Goal: Information Seeking & Learning: Learn about a topic

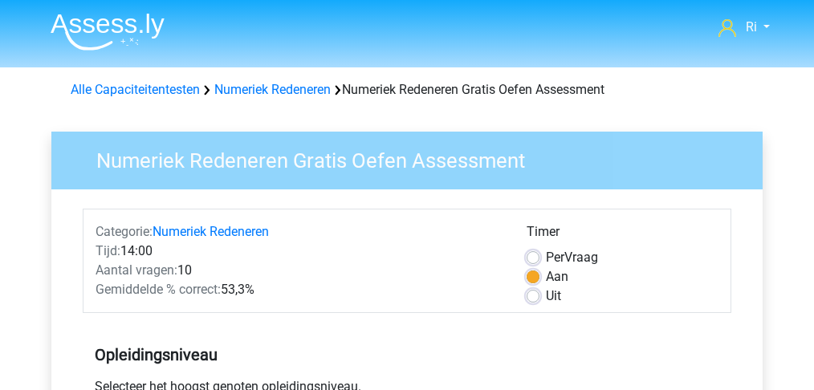
scroll to position [535, 0]
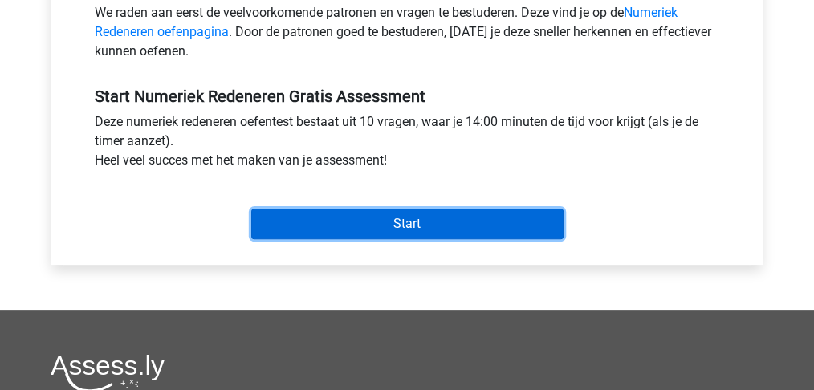
click at [406, 218] on input "Start" at bounding box center [407, 224] width 312 height 31
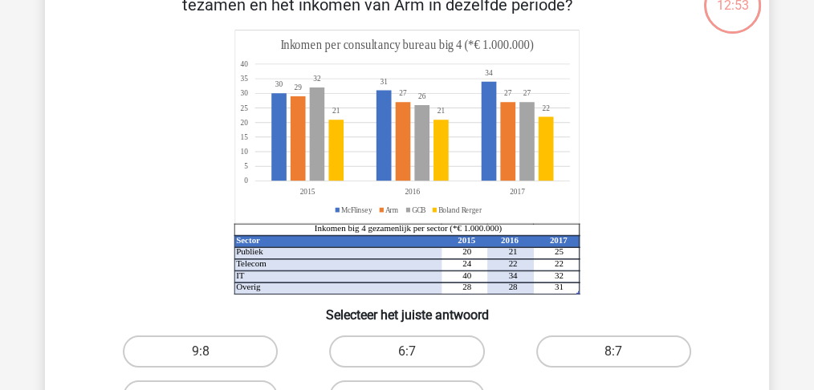
scroll to position [267, 0]
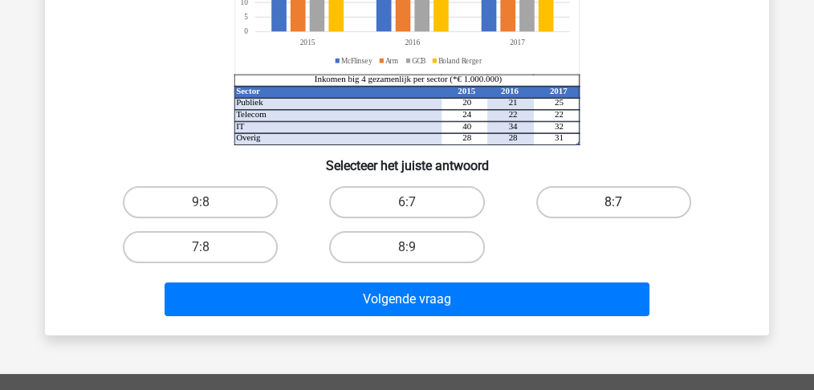
click at [601, 200] on label "8:7" at bounding box center [613, 202] width 155 height 32
click at [613, 202] on input "8:7" at bounding box center [618, 207] width 10 height 10
radio input "true"
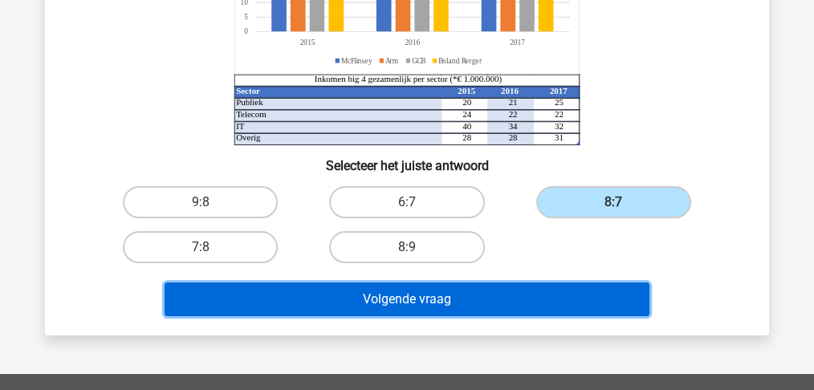
click at [432, 299] on button "Volgende vraag" at bounding box center [408, 300] width 486 height 34
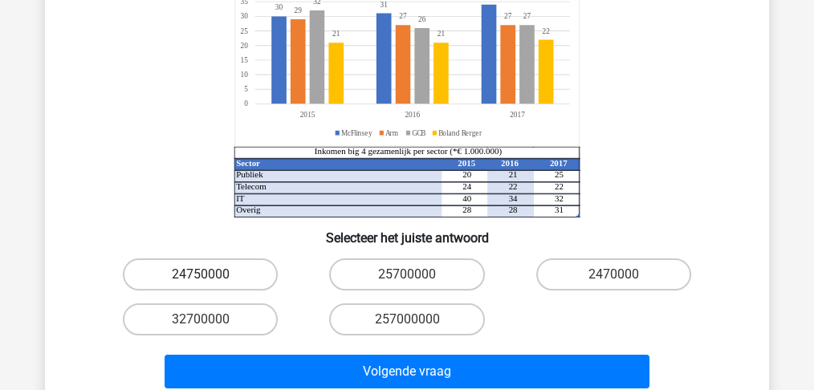
click at [229, 259] on label "24750000" at bounding box center [200, 275] width 155 height 32
click at [211, 275] on input "24750000" at bounding box center [206, 280] width 10 height 10
radio input "true"
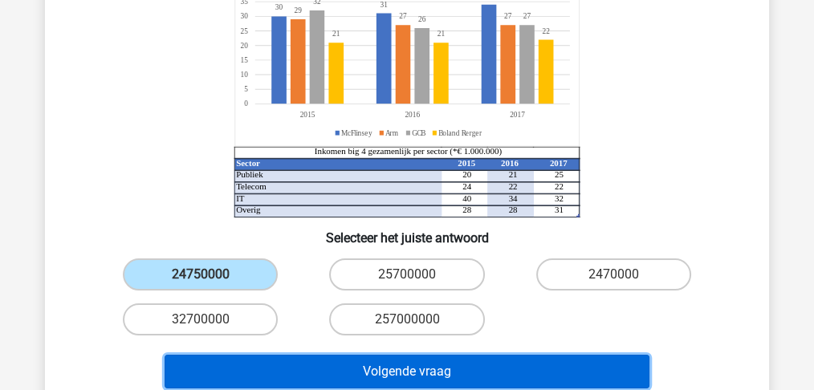
click at [334, 355] on button "Volgende vraag" at bounding box center [408, 372] width 486 height 34
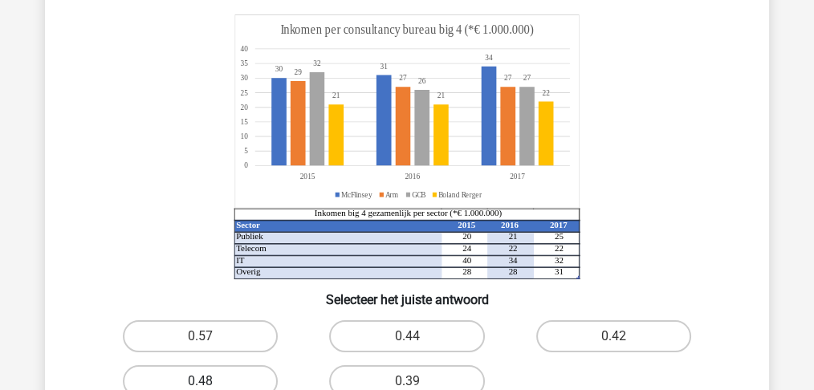
scroll to position [214, 0]
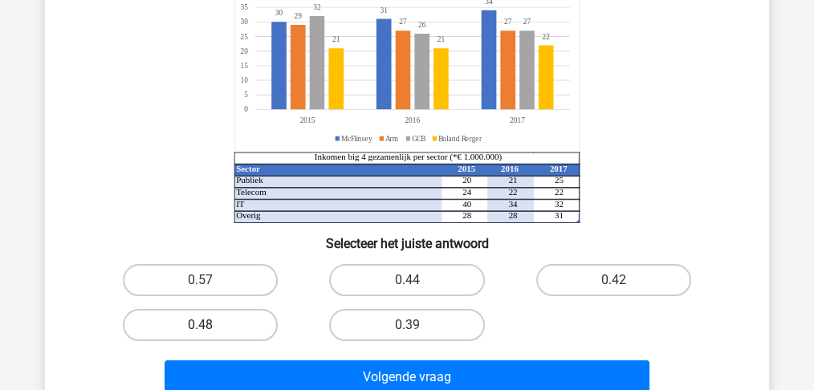
click at [212, 321] on label "0.48" at bounding box center [200, 325] width 155 height 32
click at [211, 325] on input "0.48" at bounding box center [206, 330] width 10 height 10
radio input "true"
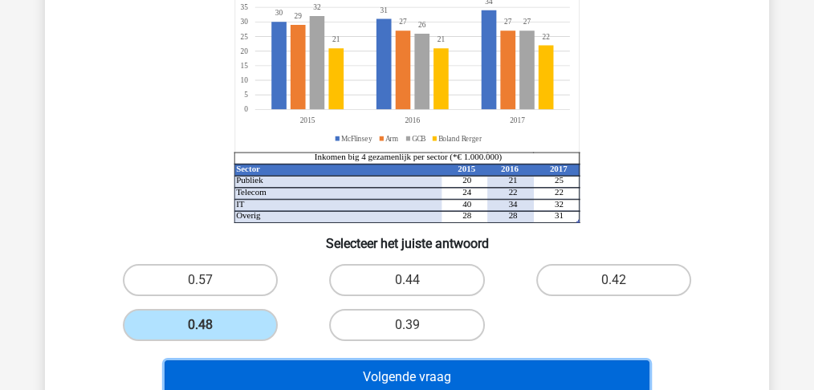
click at [363, 381] on button "Volgende vraag" at bounding box center [408, 378] width 486 height 34
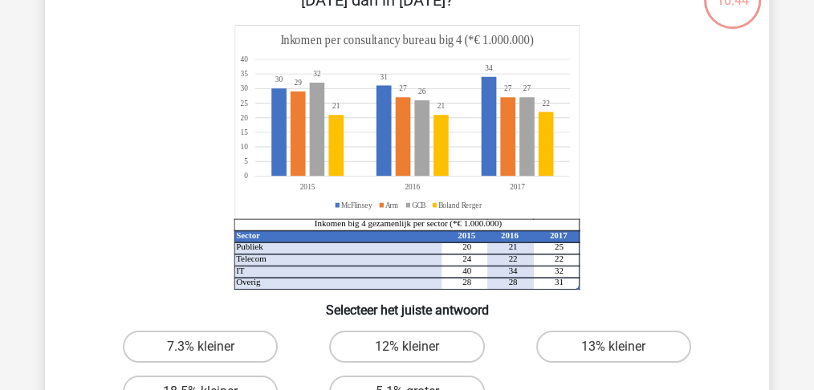
scroll to position [141, 0]
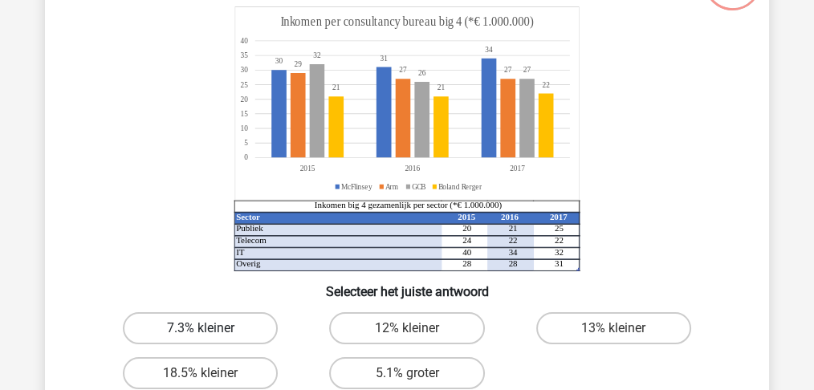
click at [216, 328] on label "7.3% kleiner" at bounding box center [200, 328] width 155 height 32
click at [211, 328] on input "7.3% kleiner" at bounding box center [206, 333] width 10 height 10
radio input "true"
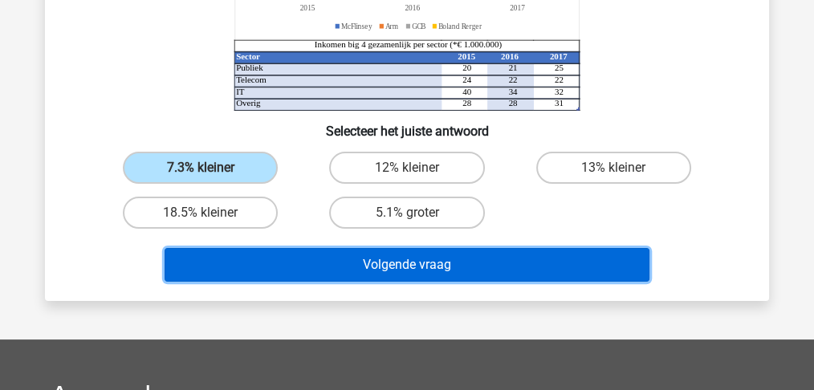
click at [385, 266] on button "Volgende vraag" at bounding box center [408, 265] width 486 height 34
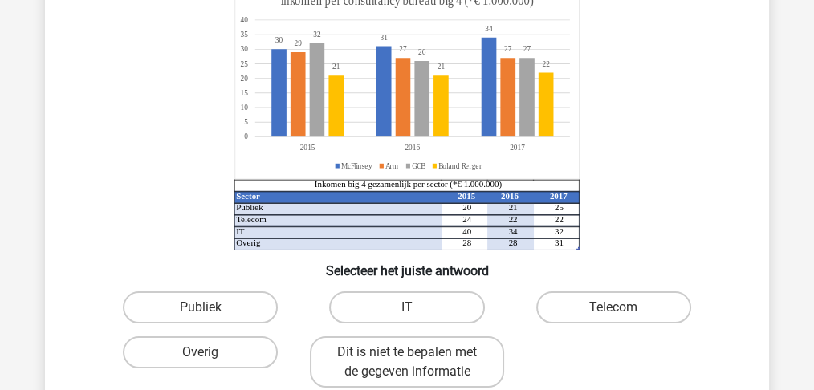
scroll to position [181, 0]
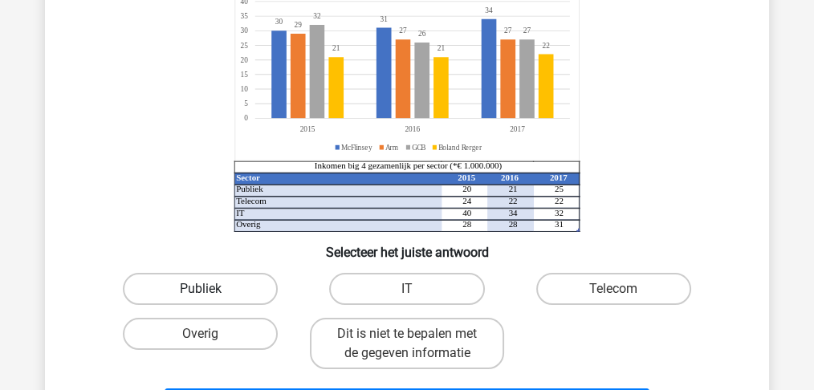
click at [190, 287] on label "Publiek" at bounding box center [200, 289] width 155 height 32
click at [201, 289] on input "Publiek" at bounding box center [206, 294] width 10 height 10
radio input "true"
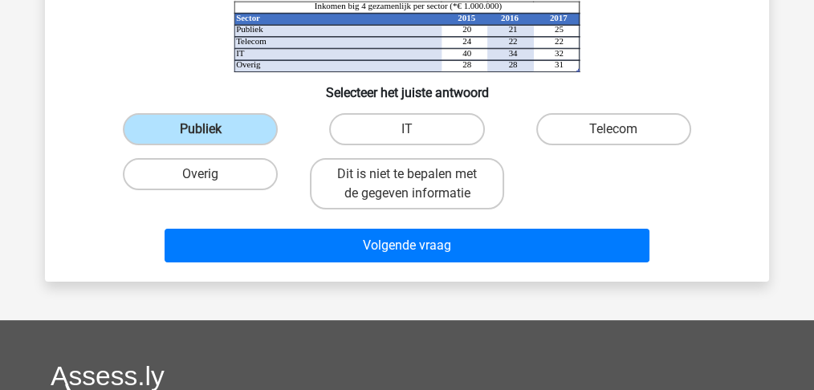
scroll to position [341, 0]
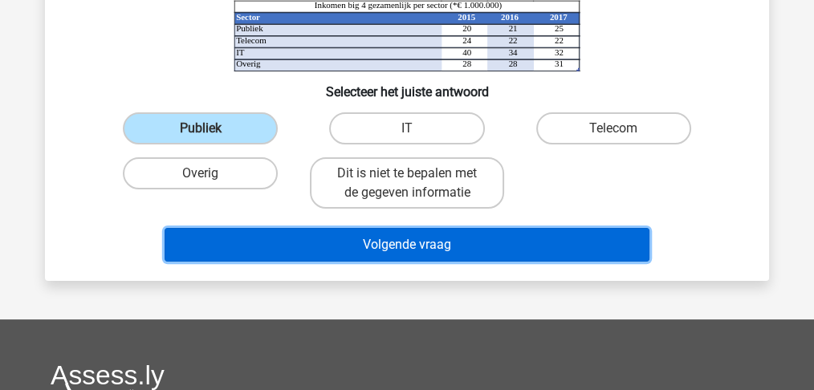
click at [369, 253] on button "Volgende vraag" at bounding box center [408, 245] width 486 height 34
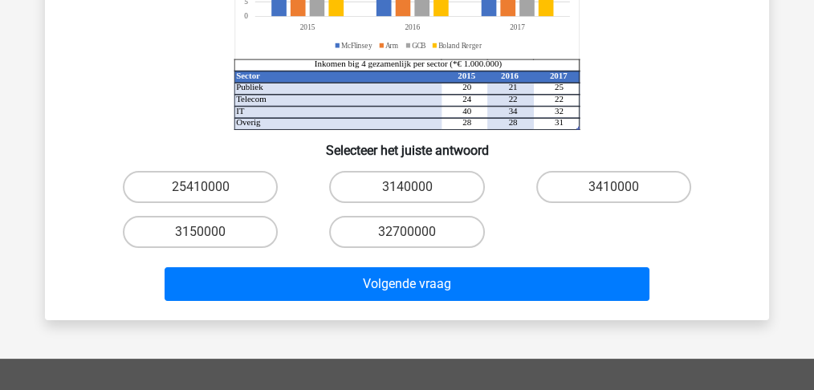
scroll to position [321, 0]
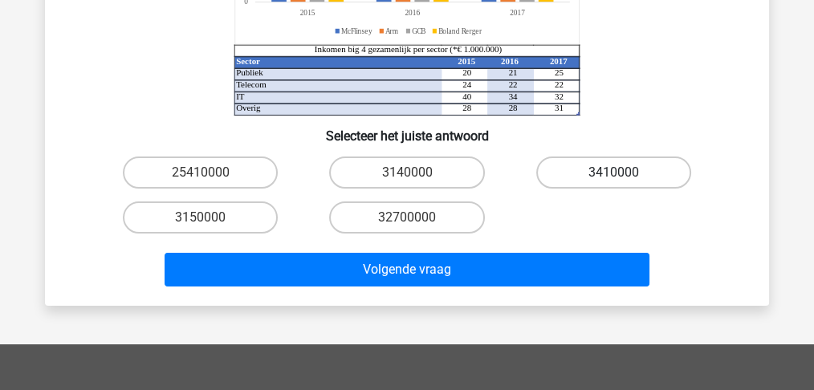
click at [573, 164] on label "3410000" at bounding box center [613, 173] width 155 height 32
click at [613, 173] on input "3410000" at bounding box center [618, 178] width 10 height 10
radio input "true"
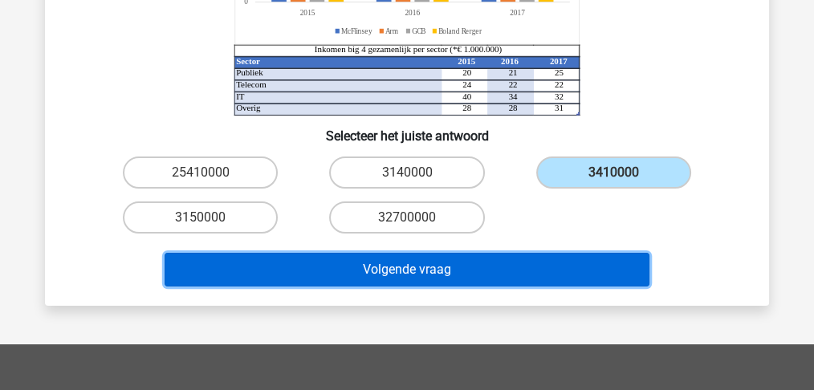
click at [393, 275] on button "Volgende vraag" at bounding box center [408, 270] width 486 height 34
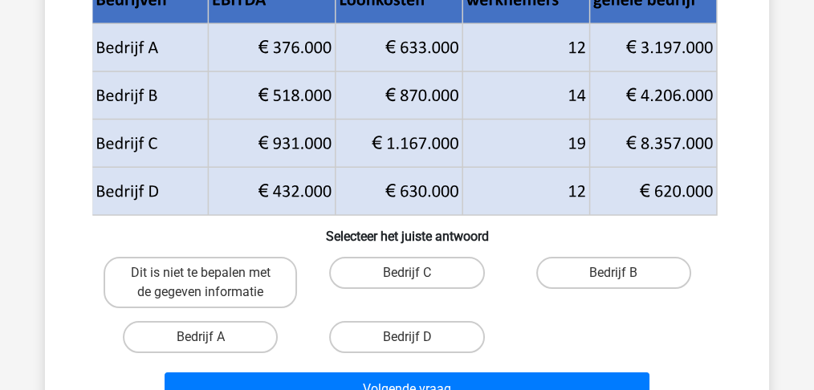
scroll to position [341, 0]
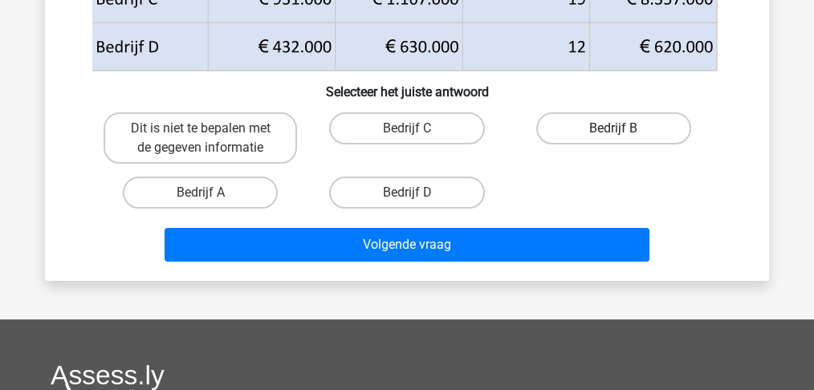
click at [589, 121] on label "Bedrijf B" at bounding box center [613, 128] width 155 height 32
click at [613, 128] on input "Bedrijf B" at bounding box center [618, 133] width 10 height 10
radio input "true"
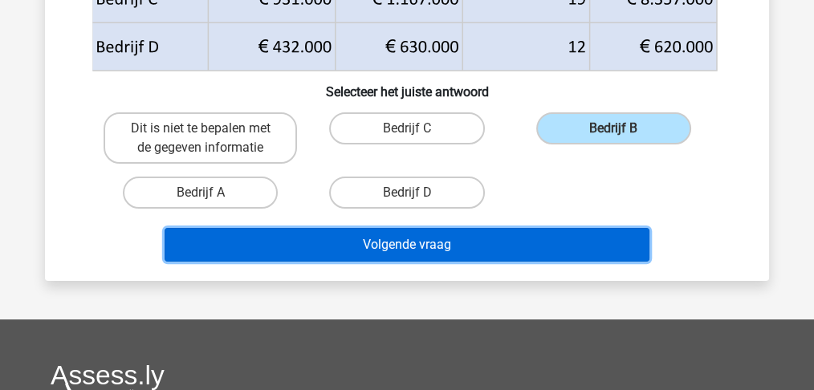
click at [408, 241] on button "Volgende vraag" at bounding box center [408, 245] width 486 height 34
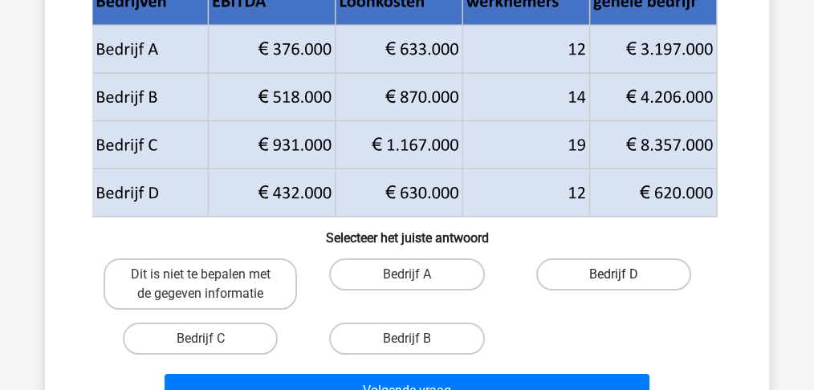
scroll to position [214, 0]
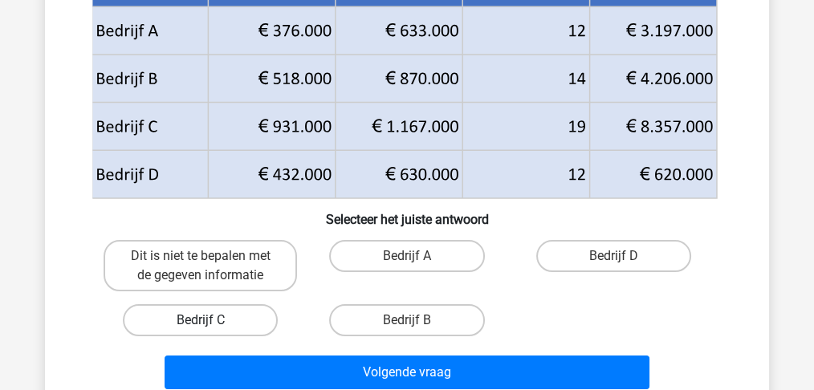
click at [242, 316] on label "Bedrijf C" at bounding box center [200, 320] width 155 height 32
click at [211, 320] on input "Bedrijf C" at bounding box center [206, 325] width 10 height 10
radio input "true"
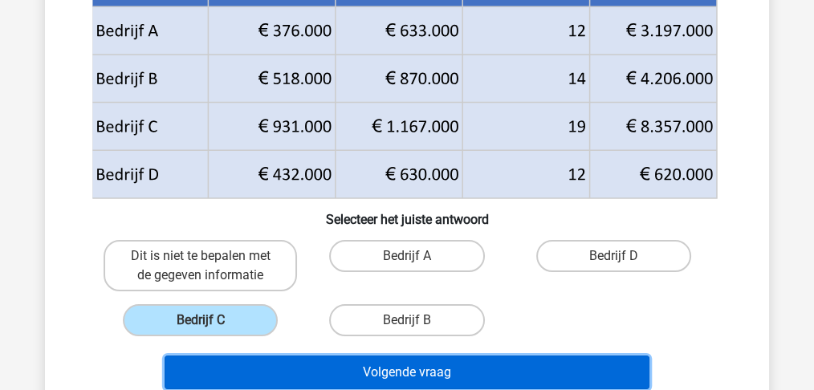
click at [356, 377] on button "Volgende vraag" at bounding box center [408, 373] width 486 height 34
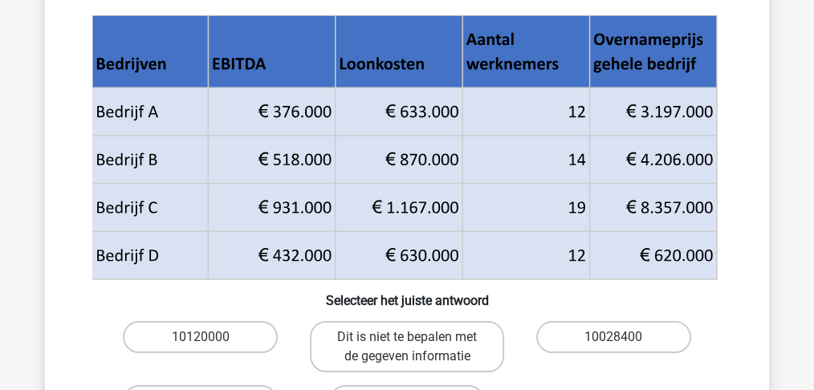
scroll to position [234, 0]
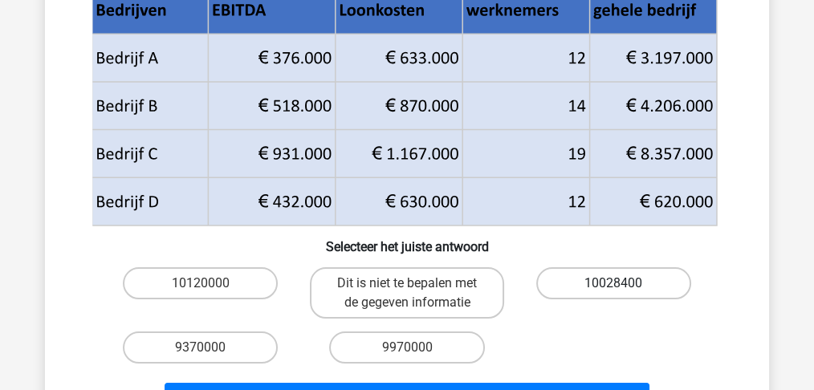
click at [584, 282] on label "10028400" at bounding box center [613, 283] width 155 height 32
click at [613, 283] on input "10028400" at bounding box center [618, 288] width 10 height 10
radio input "true"
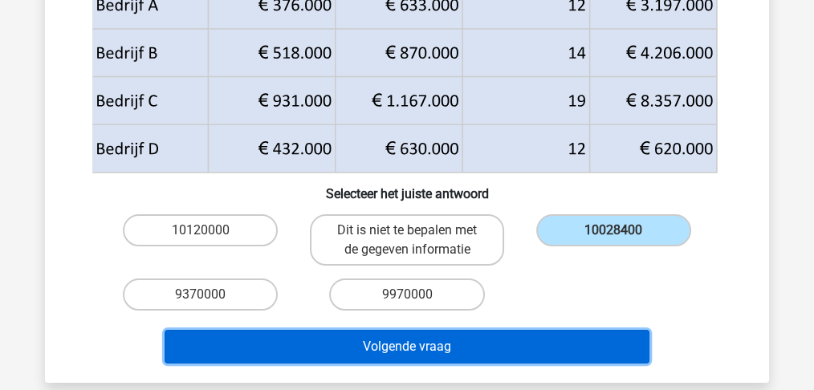
click at [414, 344] on button "Volgende vraag" at bounding box center [408, 347] width 486 height 34
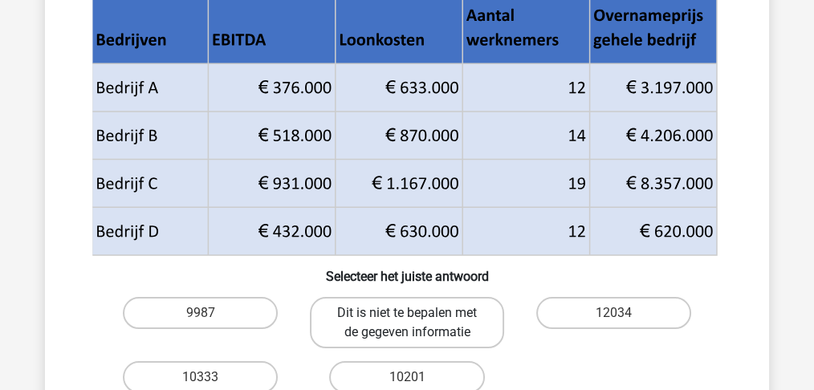
scroll to position [395, 0]
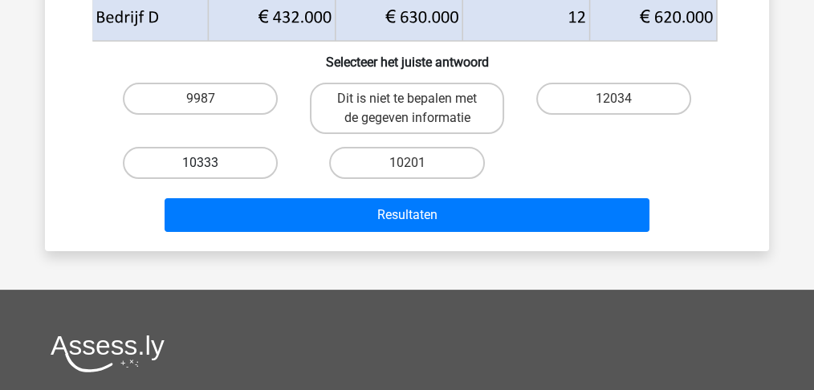
click at [210, 161] on label "10333" at bounding box center [200, 163] width 155 height 32
click at [210, 163] on input "10333" at bounding box center [206, 168] width 10 height 10
radio input "true"
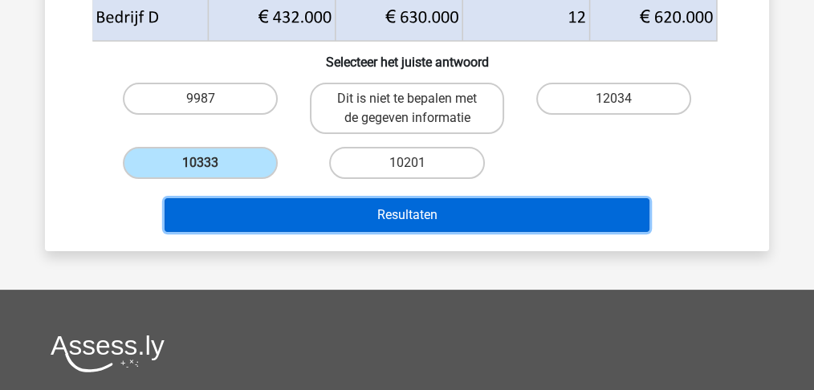
click at [281, 205] on button "Resultaten" at bounding box center [408, 215] width 486 height 34
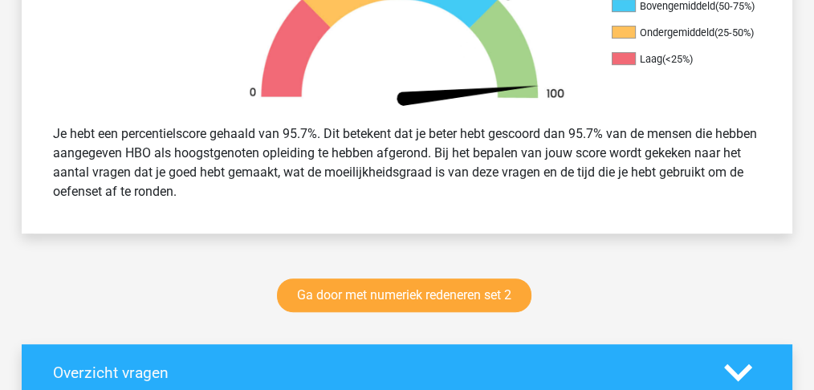
scroll to position [642, 0]
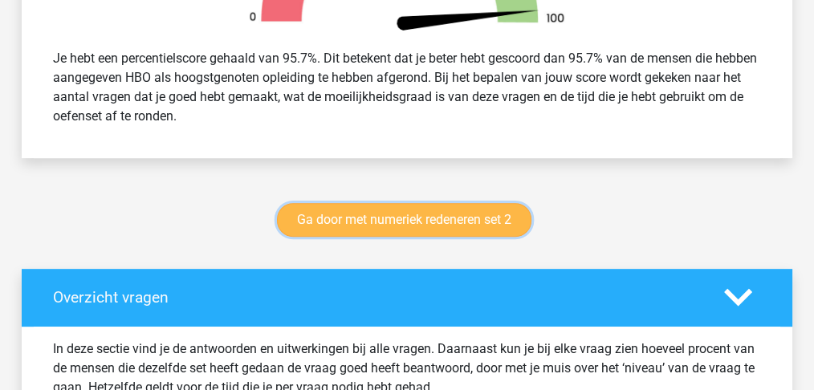
click at [401, 222] on link "Ga door met numeriek redeneren set 2" at bounding box center [404, 220] width 255 height 34
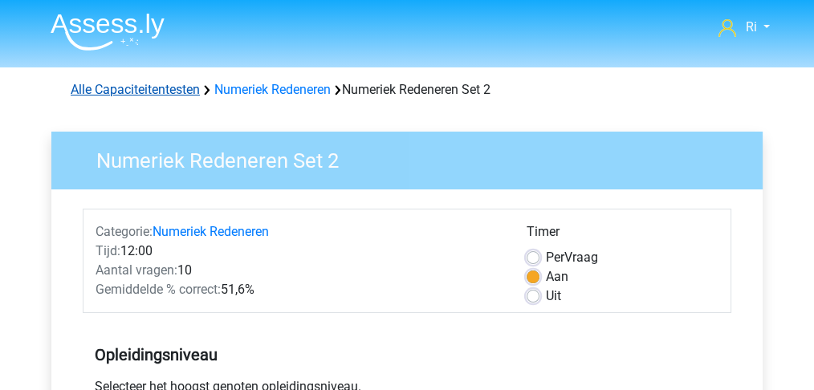
click at [159, 94] on link "Alle Capaciteitentesten" at bounding box center [135, 89] width 129 height 15
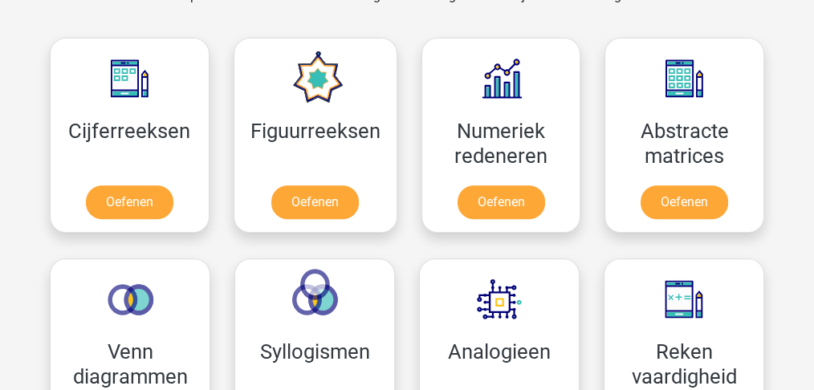
scroll to position [734, 0]
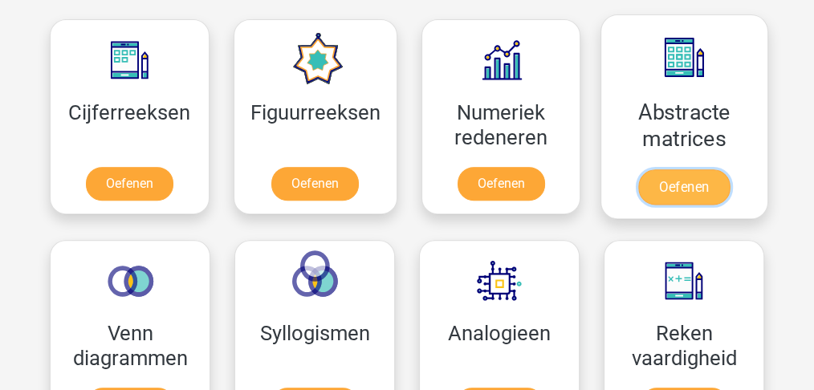
click at [689, 190] on link "Oefenen" at bounding box center [684, 186] width 92 height 35
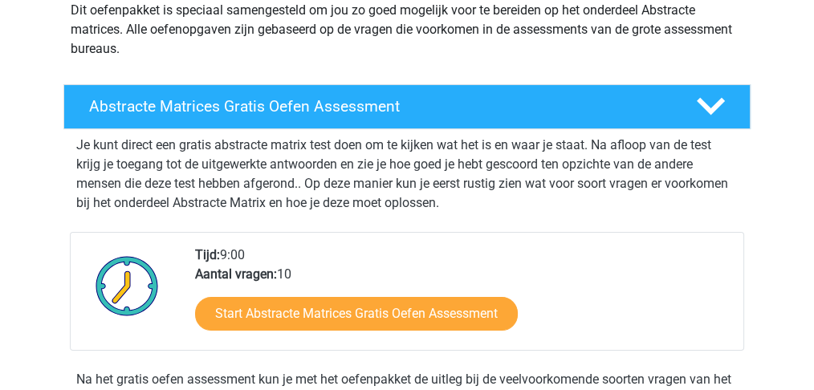
scroll to position [267, 0]
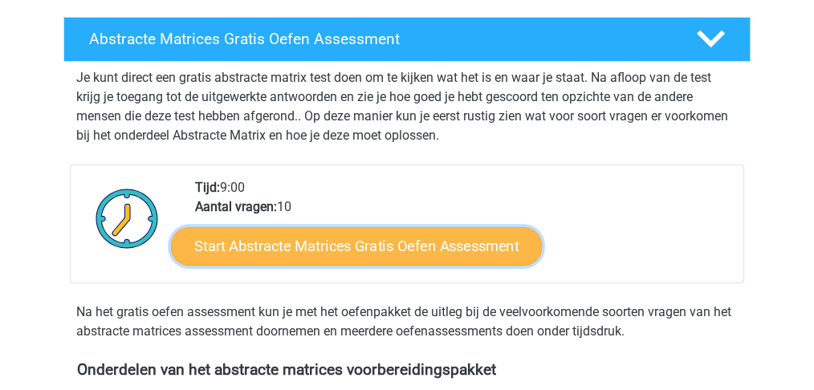
click at [393, 249] on link "Start Abstracte Matrices Gratis Oefen Assessment" at bounding box center [356, 245] width 371 height 39
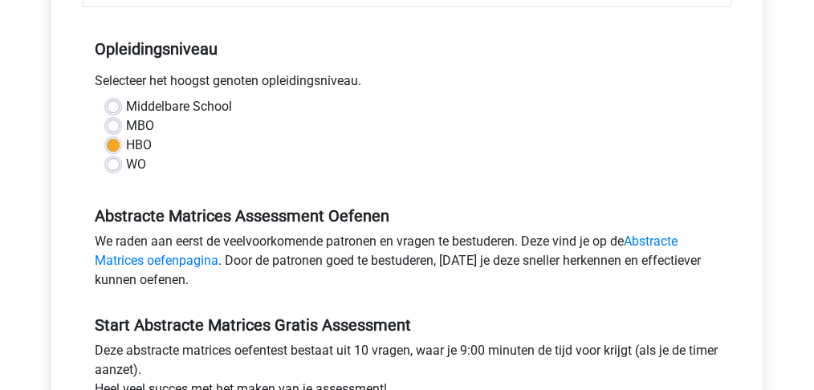
scroll to position [428, 0]
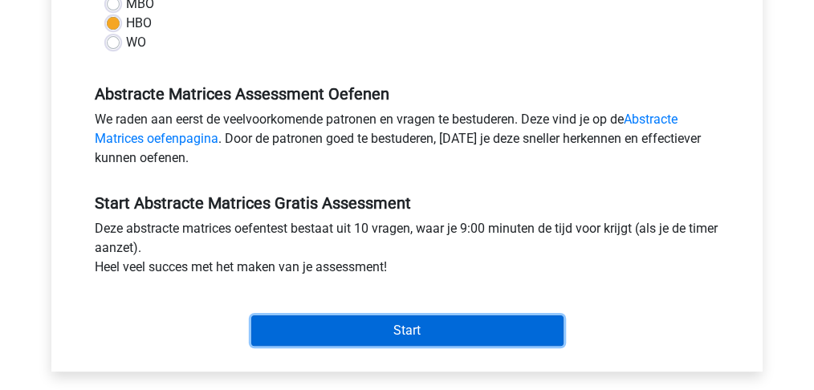
click at [412, 333] on input "Start" at bounding box center [407, 331] width 312 height 31
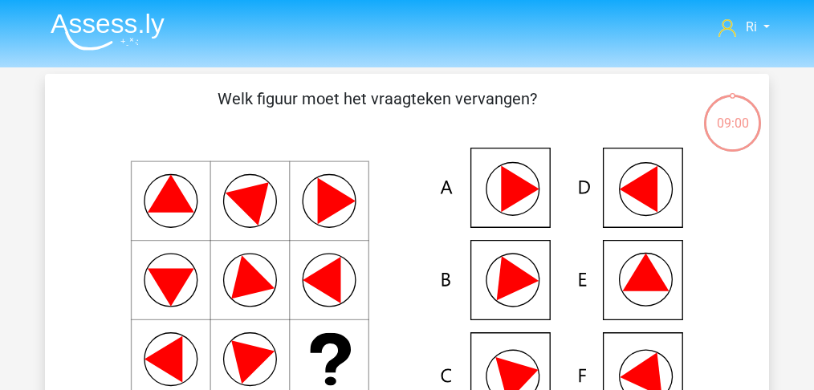
scroll to position [53, 0]
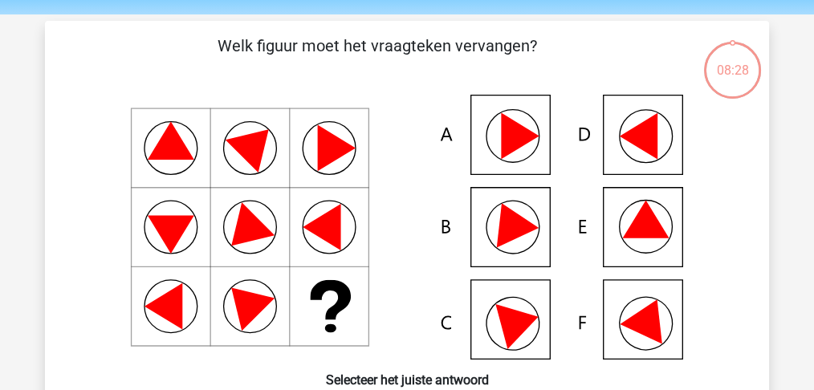
click at [650, 315] on icon at bounding box center [649, 317] width 58 height 54
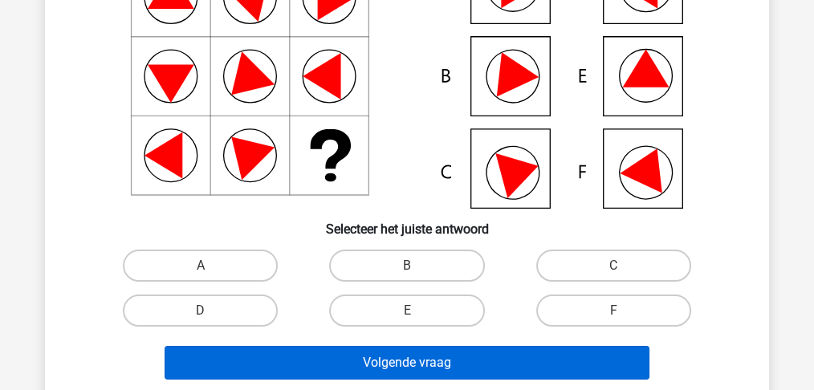
scroll to position [267, 0]
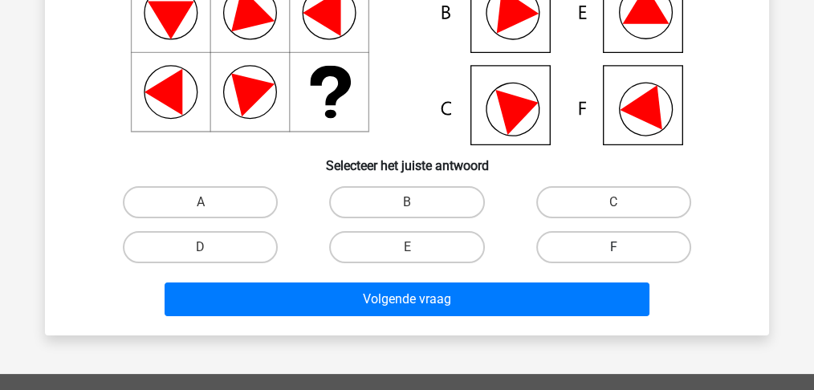
click at [616, 244] on label "F" at bounding box center [613, 247] width 155 height 32
click at [616, 247] on input "F" at bounding box center [618, 252] width 10 height 10
radio input "true"
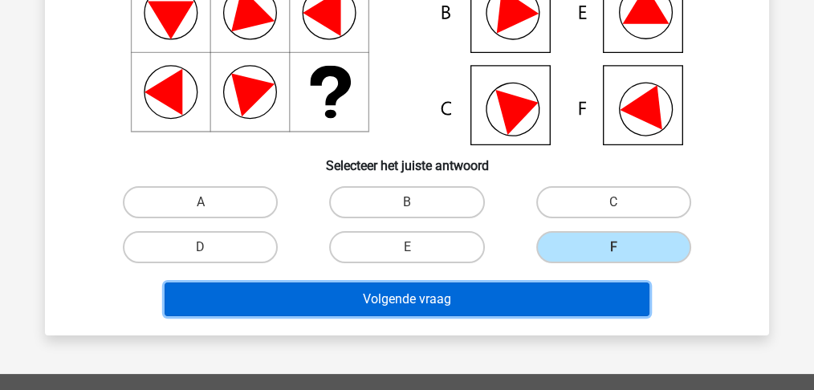
click at [515, 306] on button "Volgende vraag" at bounding box center [408, 300] width 486 height 34
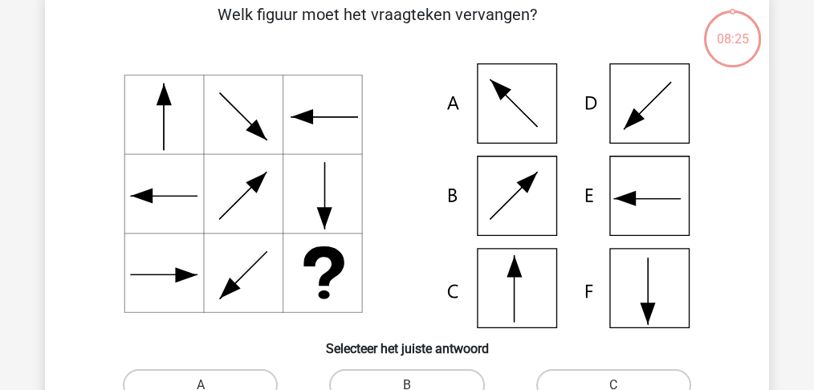
scroll to position [74, 0]
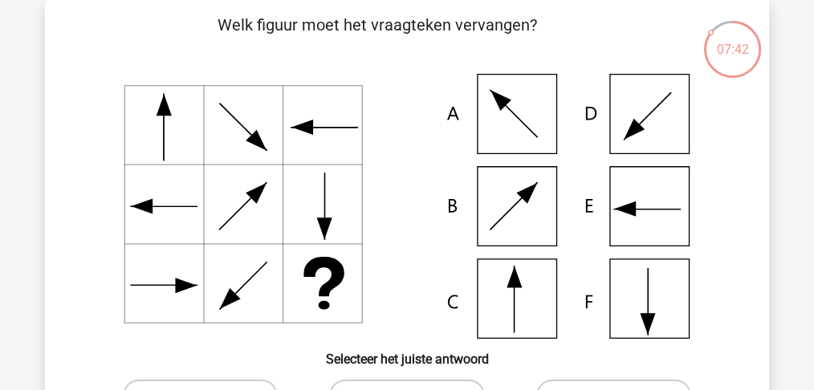
drag, startPoint x: 530, startPoint y: 291, endPoint x: 518, endPoint y: 297, distance: 13.3
click at [529, 291] on icon at bounding box center [407, 206] width 647 height 265
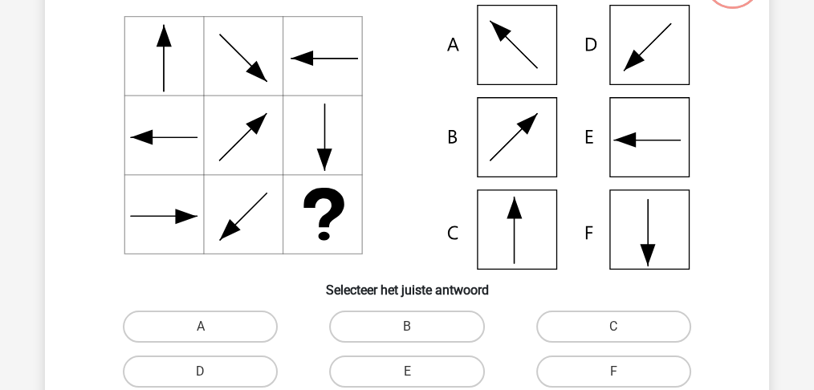
scroll to position [234, 0]
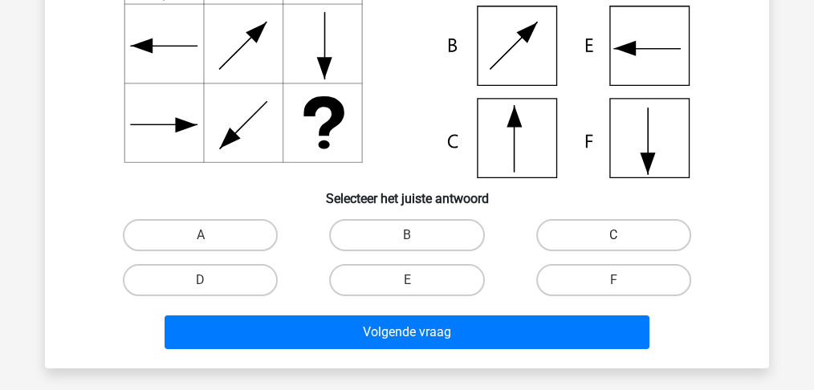
click at [613, 231] on label "C" at bounding box center [613, 235] width 155 height 32
click at [613, 235] on input "C" at bounding box center [618, 240] width 10 height 10
radio input "true"
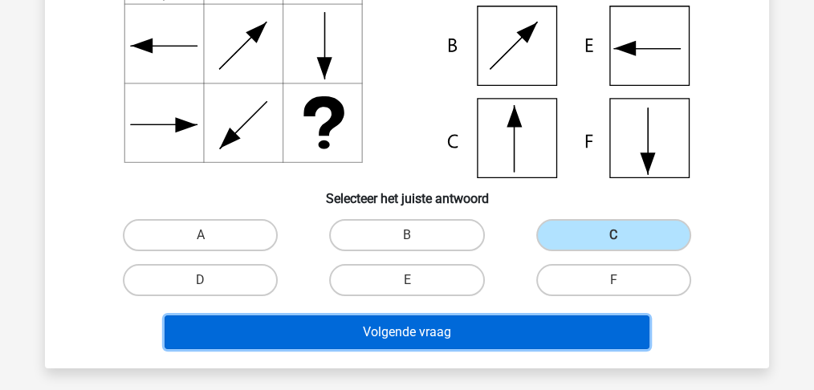
click at [464, 340] on button "Volgende vraag" at bounding box center [408, 333] width 486 height 34
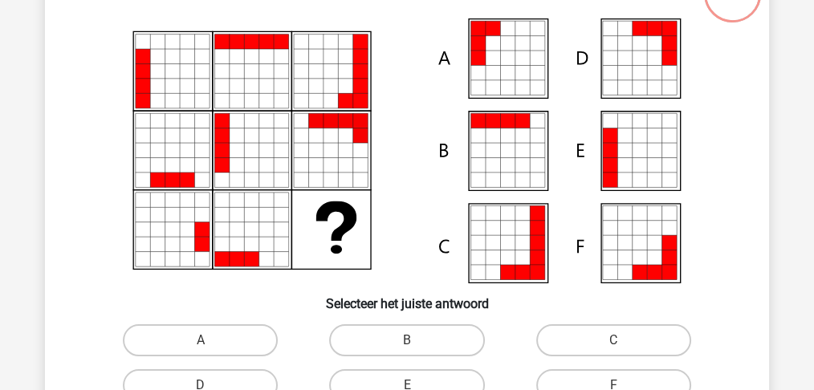
scroll to position [175, 0]
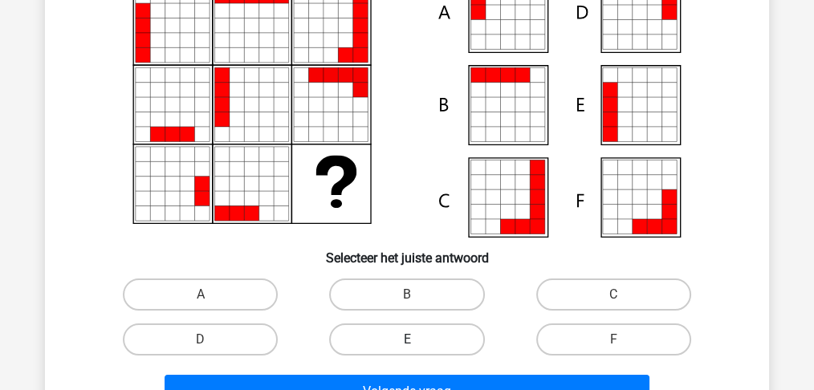
click at [401, 334] on label "E" at bounding box center [406, 340] width 155 height 32
click at [407, 340] on input "E" at bounding box center [412, 345] width 10 height 10
radio input "true"
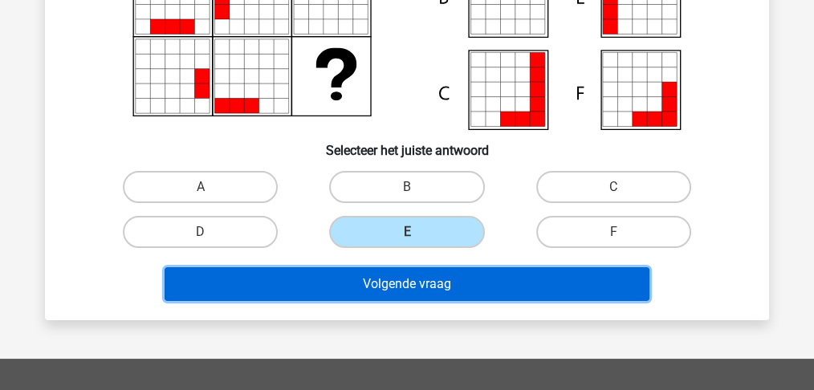
click at [406, 286] on button "Volgende vraag" at bounding box center [408, 284] width 486 height 34
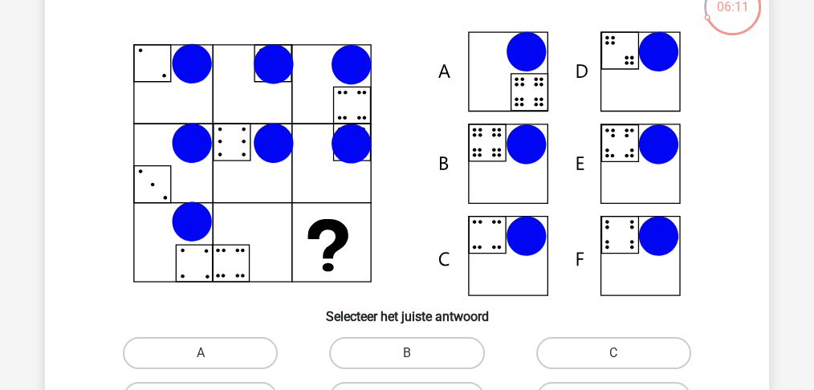
scroll to position [127, 0]
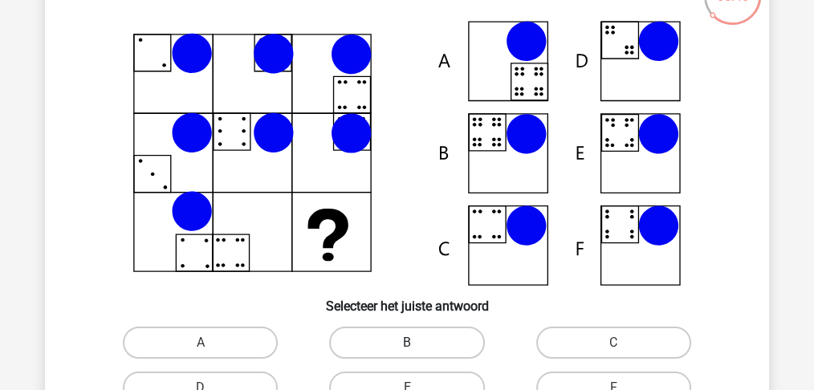
click at [426, 336] on label "B" at bounding box center [406, 343] width 155 height 32
click at [418, 343] on input "B" at bounding box center [412, 348] width 10 height 10
radio input "true"
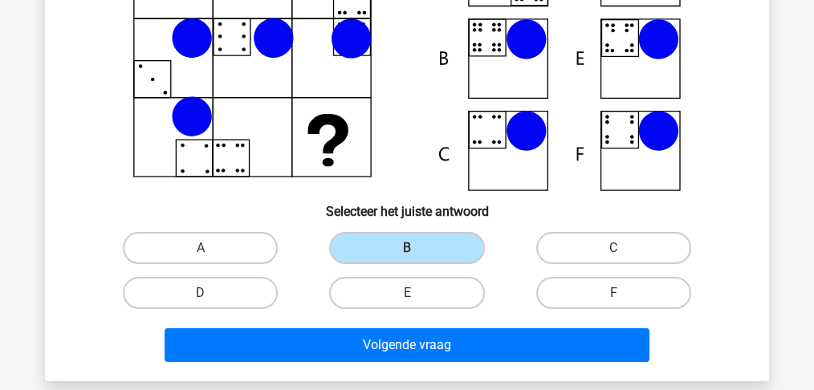
scroll to position [287, 0]
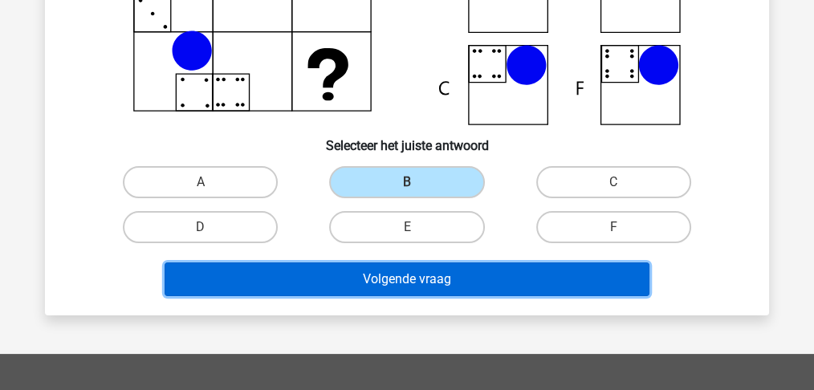
click at [401, 288] on button "Volgende vraag" at bounding box center [408, 280] width 486 height 34
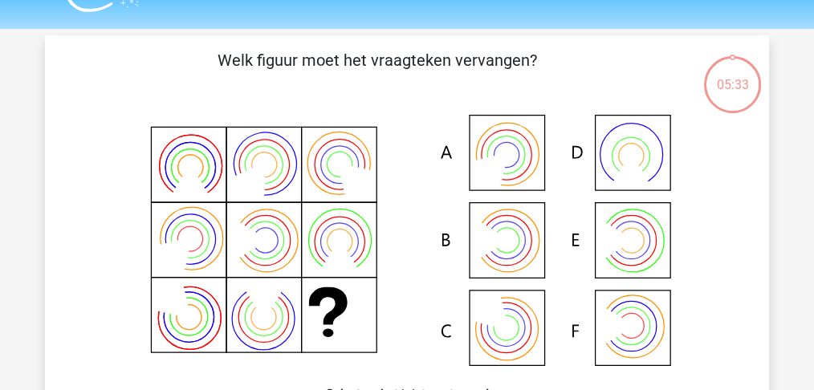
scroll to position [20, 0]
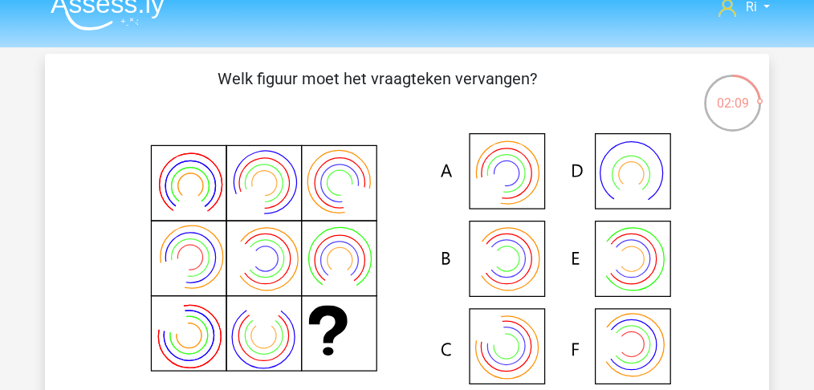
click at [519, 259] on icon at bounding box center [507, 259] width 25 height 25
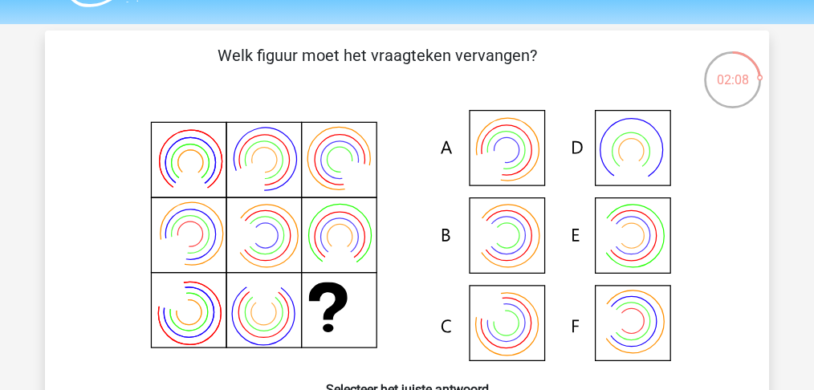
scroll to position [234, 0]
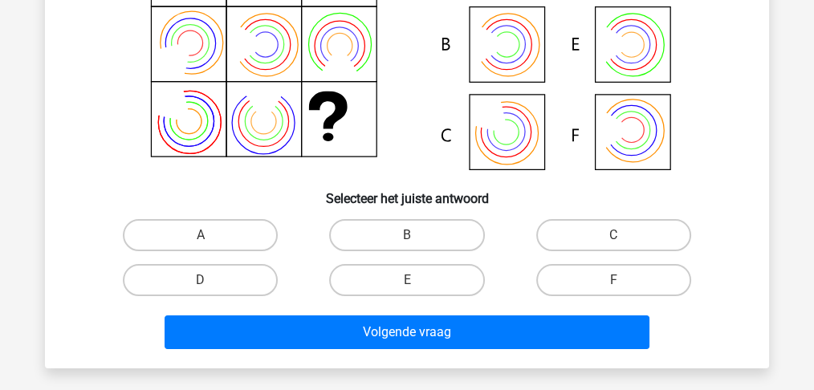
click at [622, 281] on input "F" at bounding box center [618, 285] width 10 height 10
radio input "true"
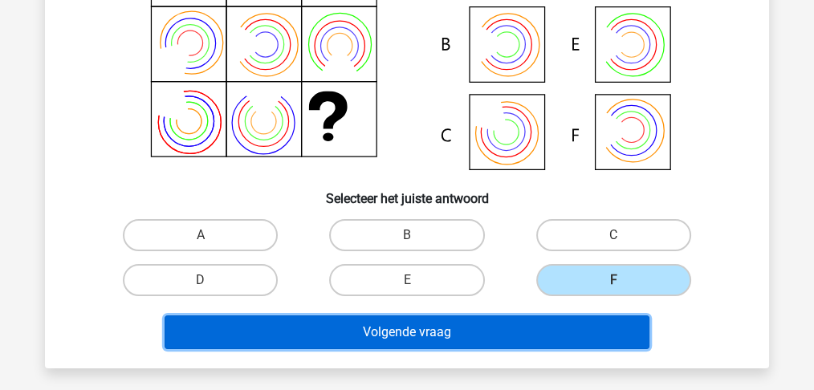
click at [454, 332] on button "Volgende vraag" at bounding box center [408, 333] width 486 height 34
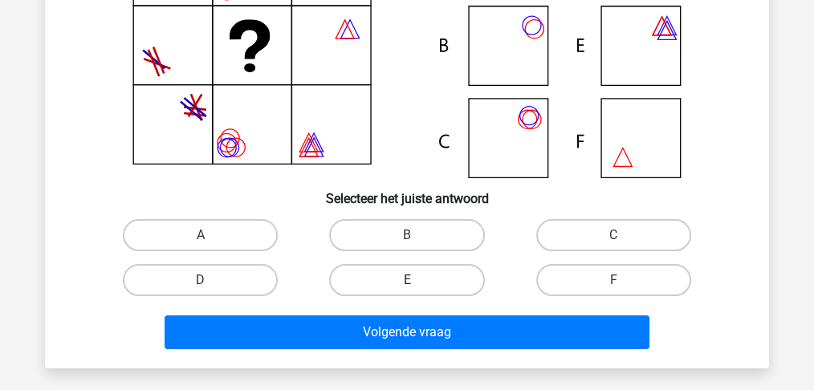
click at [395, 275] on label "E" at bounding box center [406, 280] width 155 height 32
click at [407, 280] on input "E" at bounding box center [412, 285] width 10 height 10
radio input "true"
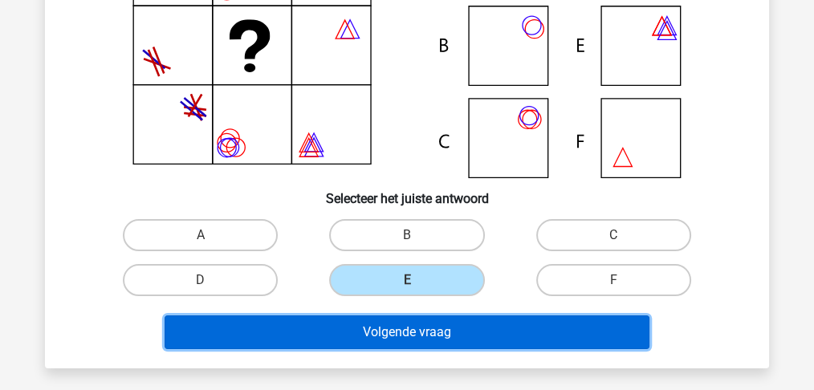
click at [385, 332] on button "Volgende vraag" at bounding box center [408, 333] width 486 height 34
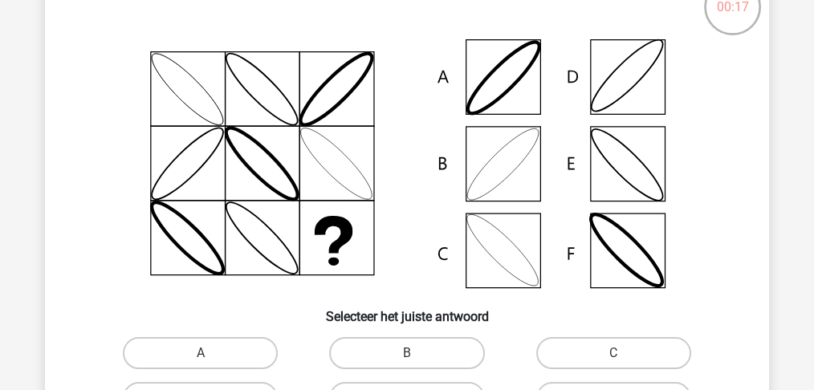
scroll to position [181, 0]
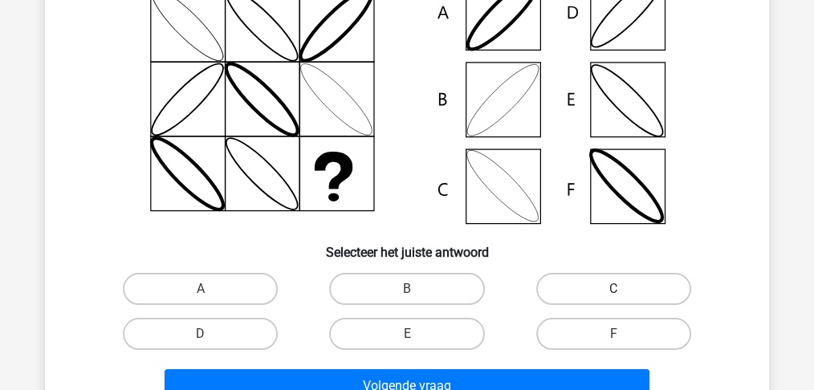
click at [618, 285] on label "C" at bounding box center [613, 289] width 155 height 32
click at [618, 289] on input "C" at bounding box center [618, 294] width 10 height 10
radio input "true"
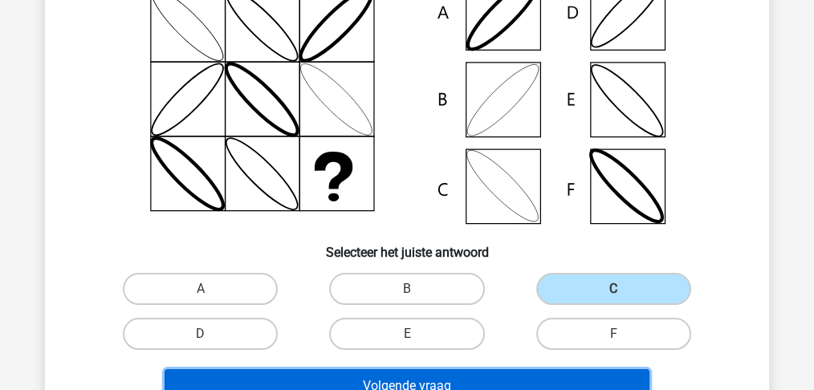
click at [403, 381] on button "Volgende vraag" at bounding box center [408, 386] width 486 height 34
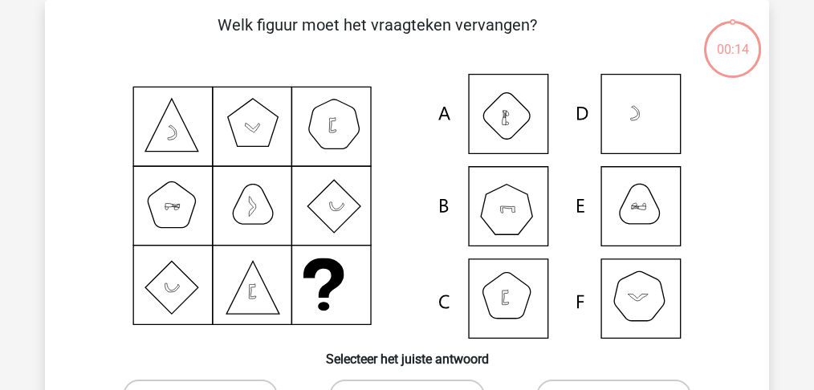
scroll to position [2, 0]
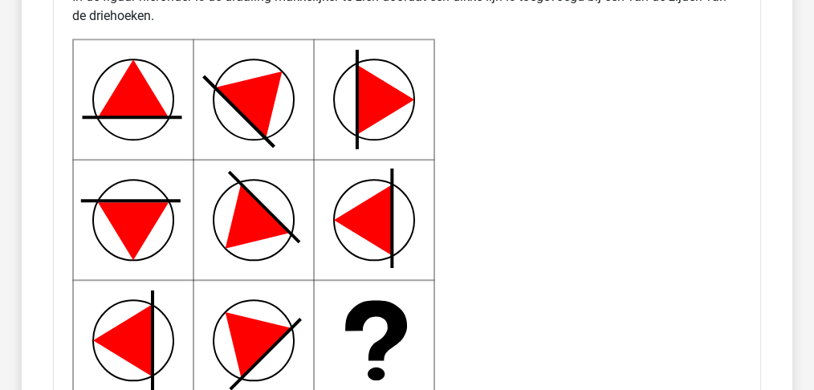
scroll to position [1767, 0]
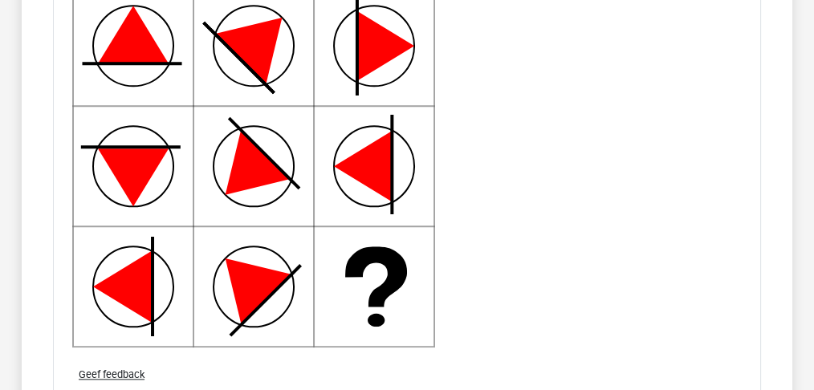
click at [164, 71] on icon at bounding box center [253, 166] width 363 height 363
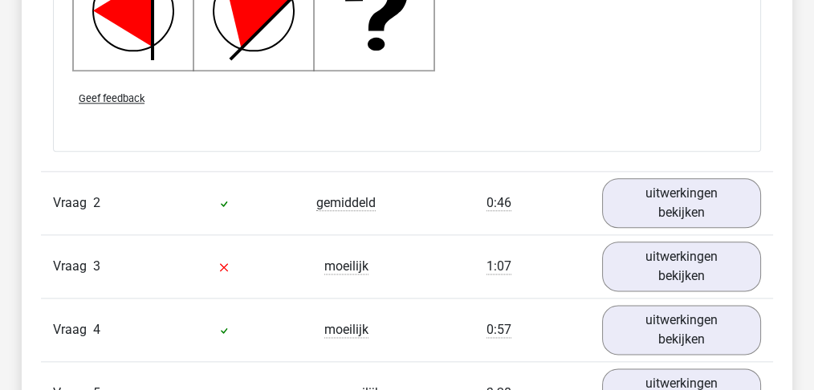
scroll to position [2141, 0]
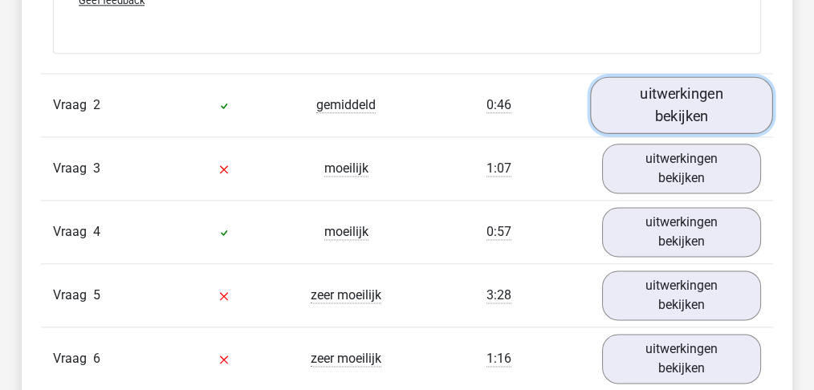
click at [666, 95] on link "uitwerkingen bekijken" at bounding box center [681, 105] width 183 height 57
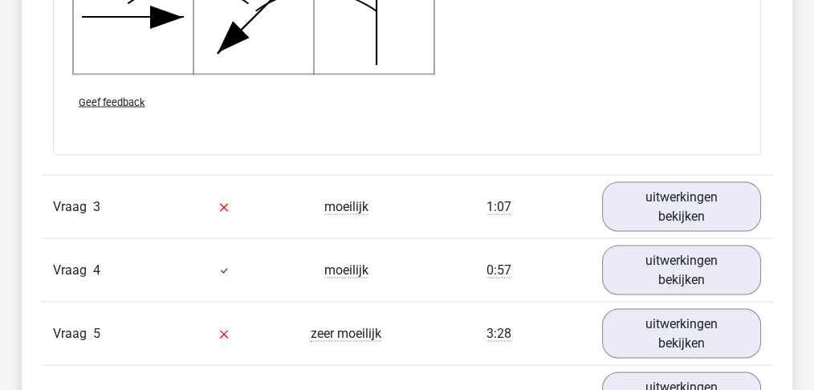
scroll to position [3212, 0]
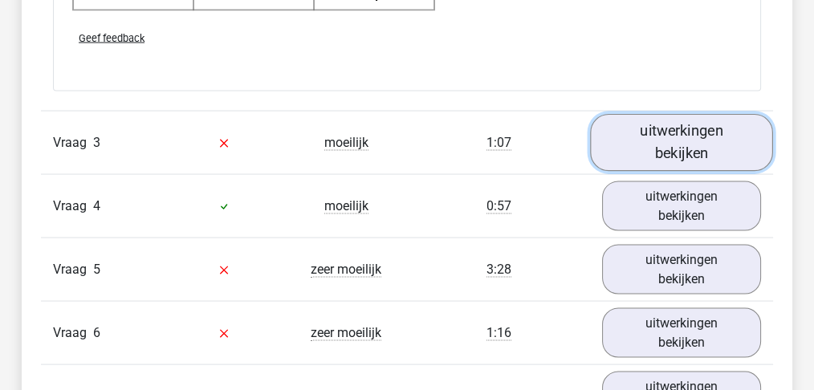
click at [673, 120] on link "uitwerkingen bekijken" at bounding box center [681, 143] width 183 height 57
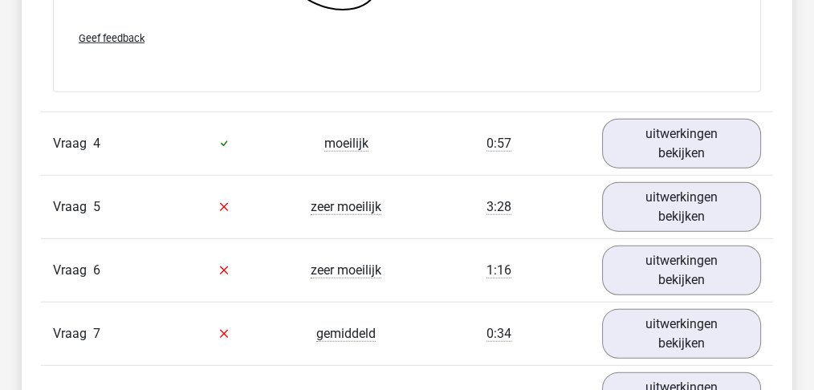
scroll to position [4443, 0]
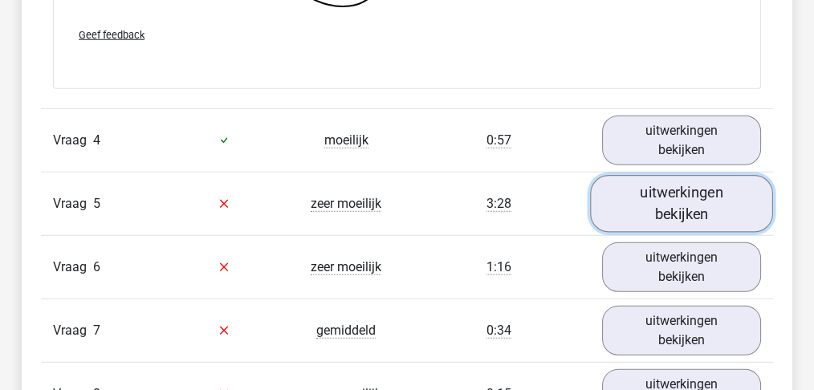
click at [673, 190] on link "uitwerkingen bekijken" at bounding box center [681, 203] width 183 height 57
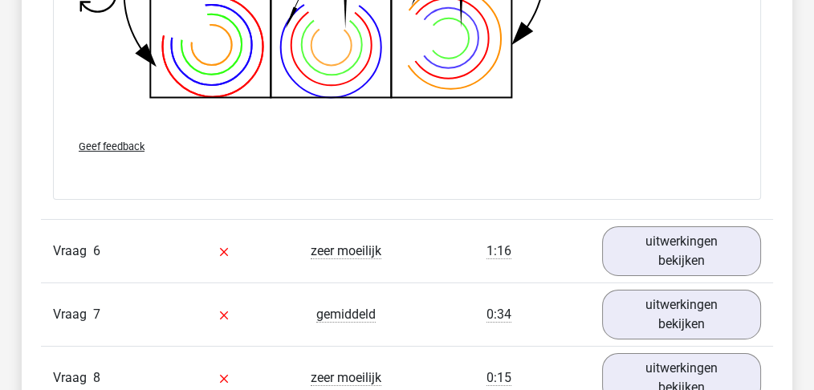
scroll to position [5513, 0]
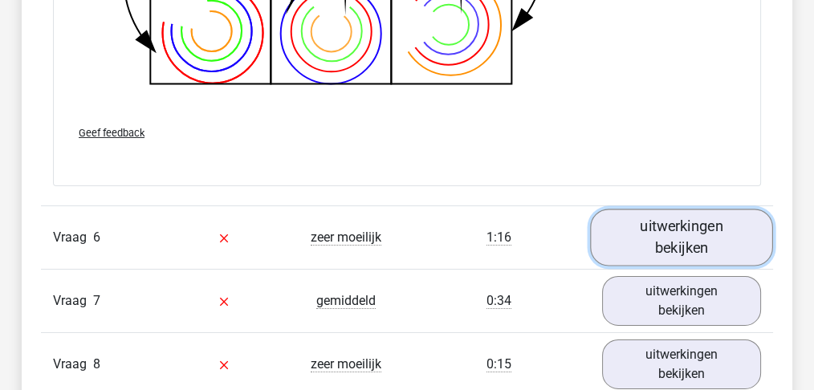
click at [682, 221] on link "uitwerkingen bekijken" at bounding box center [681, 237] width 183 height 57
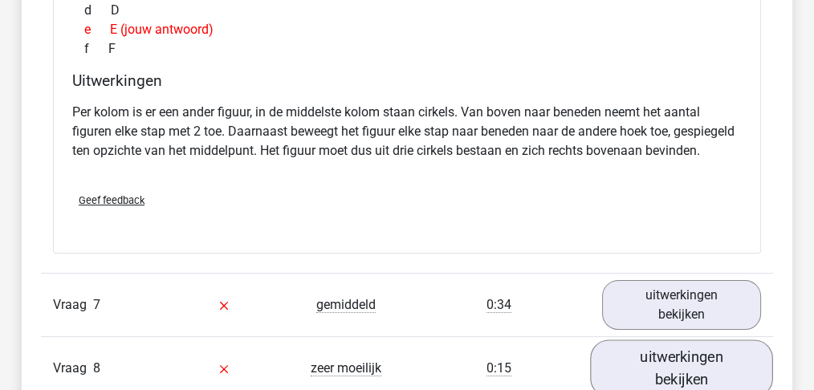
scroll to position [6263, 0]
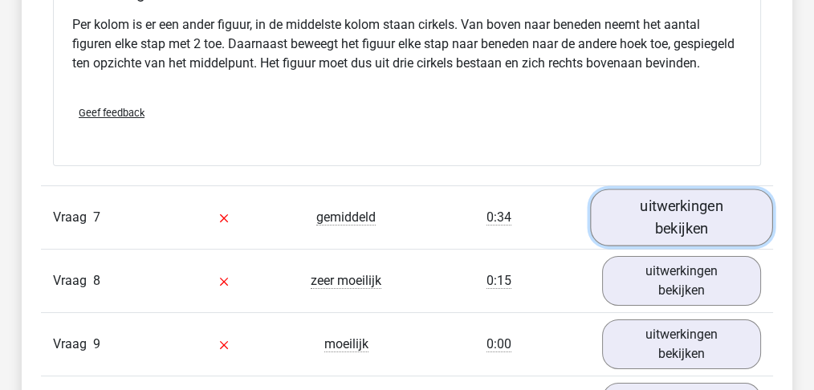
click at [684, 214] on link "uitwerkingen bekijken" at bounding box center [681, 217] width 183 height 57
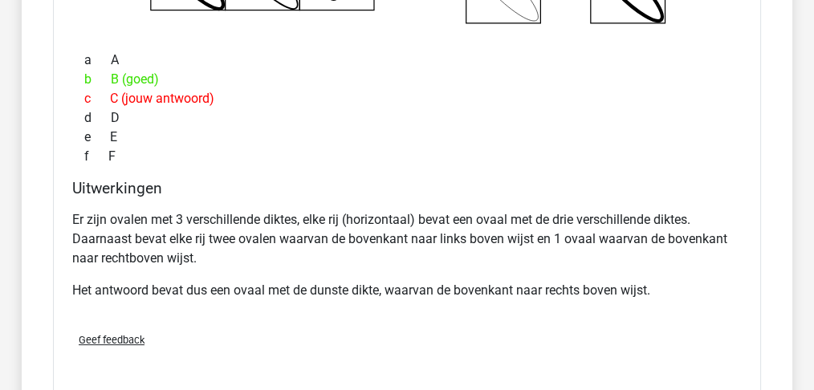
scroll to position [6959, 0]
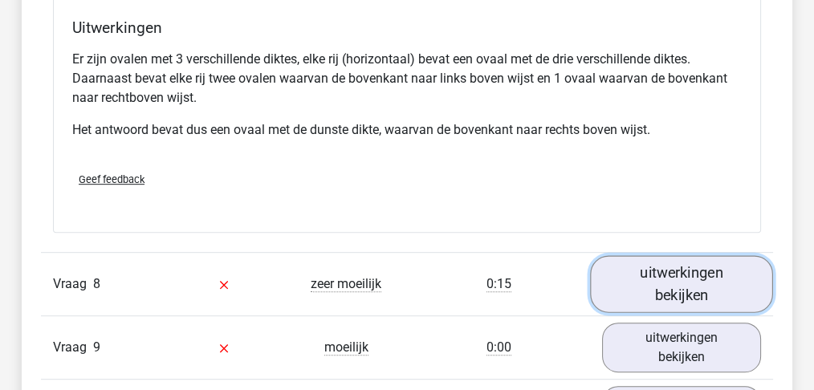
click at [703, 271] on link "uitwerkingen bekijken" at bounding box center [681, 284] width 183 height 57
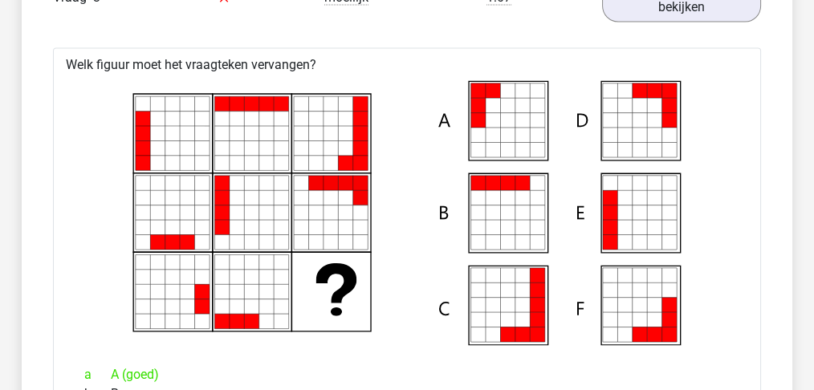
scroll to position [3212, 0]
